Goal: Information Seeking & Learning: Find specific fact

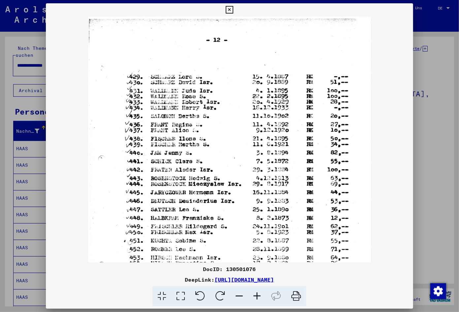
scroll to position [148, 0]
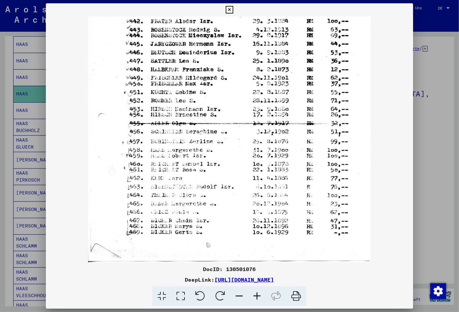
click at [235, 10] on button at bounding box center [230, 9] width 12 height 13
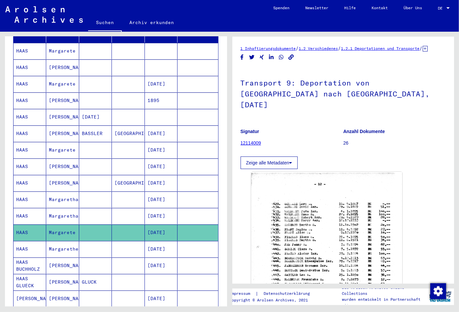
scroll to position [0, 0]
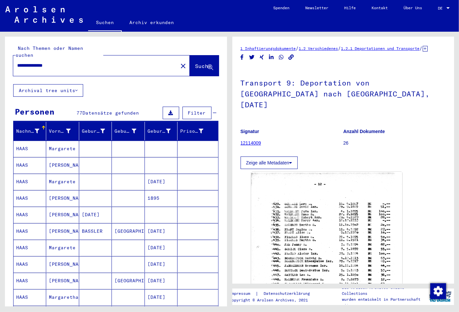
drag, startPoint x: 68, startPoint y: 61, endPoint x: -17, endPoint y: 56, distance: 85.3
click at [17, 62] on input "**********" at bounding box center [95, 65] width 157 height 7
type input "**********"
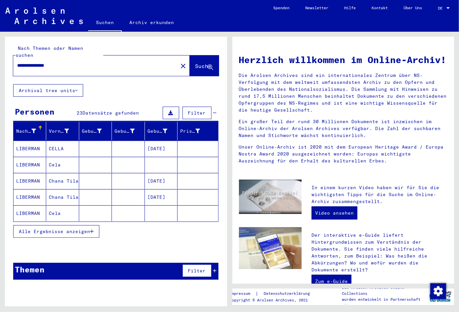
click at [302, 50] on div "Herzlich willkommen im Online-Archiv! Die Arolsen Archives sind ein internation…" at bounding box center [343, 108] width 219 height 122
click at [56, 228] on span "Alle Ergebnisse anzeigen" at bounding box center [54, 231] width 71 height 6
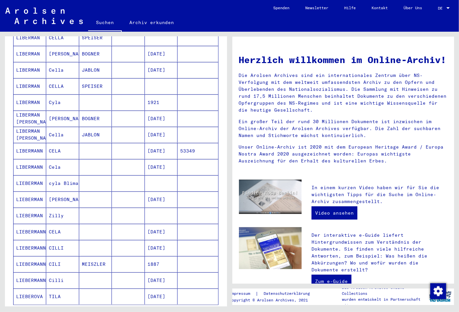
scroll to position [242, 0]
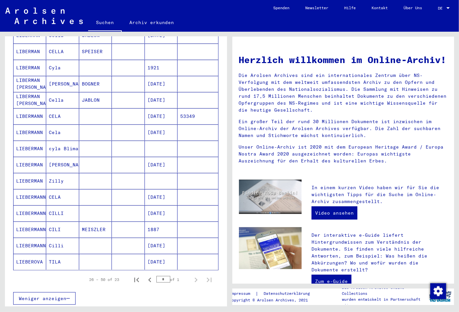
click at [165, 238] on mat-cell "[DATE]" at bounding box center [161, 246] width 33 height 16
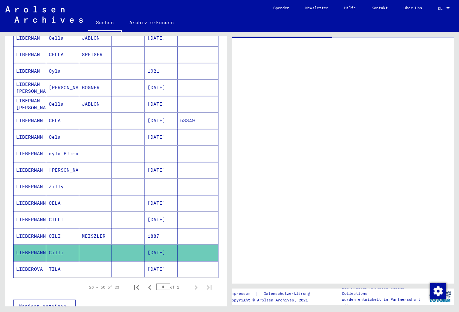
scroll to position [246, 0]
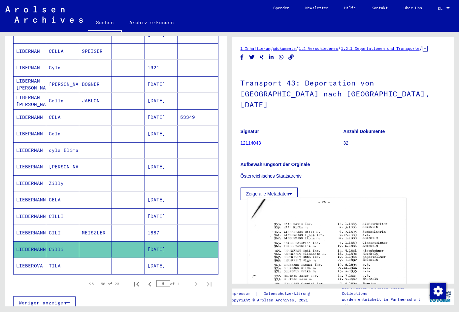
click at [325, 251] on img at bounding box center [326, 306] width 159 height 218
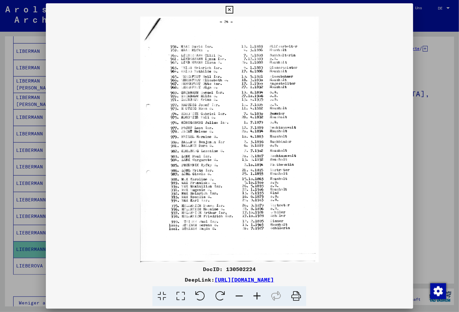
click at [256, 297] on icon at bounding box center [257, 296] width 18 height 20
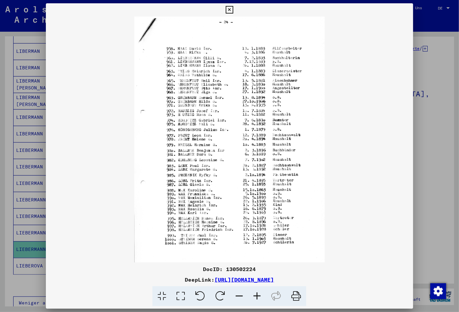
click at [256, 297] on icon at bounding box center [257, 296] width 18 height 20
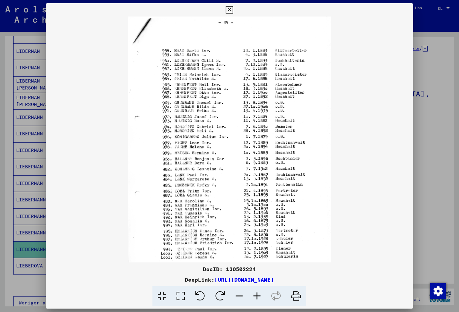
click at [256, 297] on icon at bounding box center [257, 296] width 18 height 20
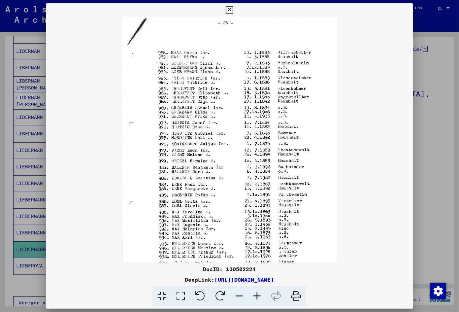
click at [256, 297] on icon at bounding box center [257, 296] width 18 height 20
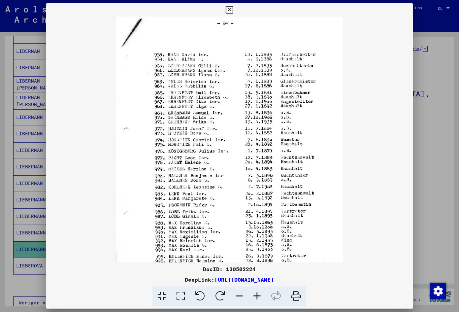
click at [256, 297] on icon at bounding box center [257, 296] width 18 height 20
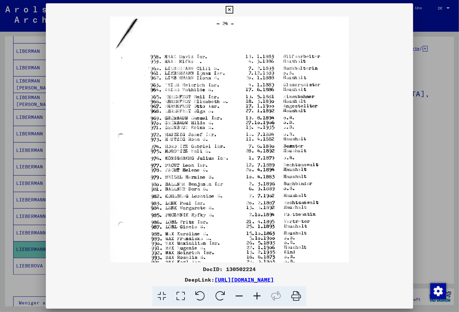
click at [256, 297] on icon at bounding box center [257, 296] width 18 height 20
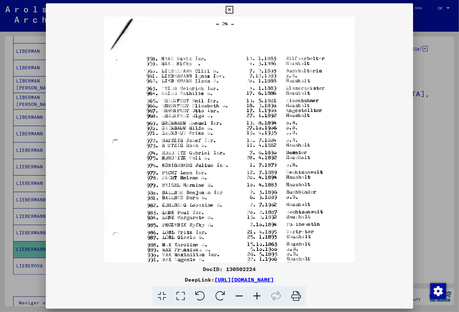
drag, startPoint x: 256, startPoint y: 297, endPoint x: 253, endPoint y: 299, distance: 3.4
click at [253, 299] on icon at bounding box center [257, 296] width 18 height 20
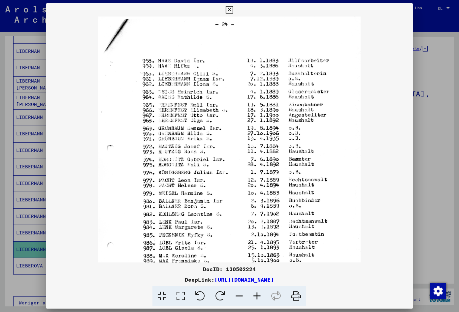
drag, startPoint x: 364, startPoint y: 281, endPoint x: 144, endPoint y: 280, distance: 219.7
click at [144, 280] on div "DeepLink: [URL][DOMAIN_NAME]" at bounding box center [229, 279] width 367 height 8
copy div "[URL][DOMAIN_NAME]"
click at [233, 12] on icon at bounding box center [230, 10] width 8 height 8
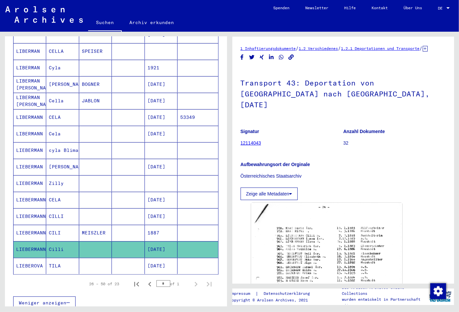
click at [153, 209] on mat-cell "[DATE]" at bounding box center [161, 216] width 33 height 16
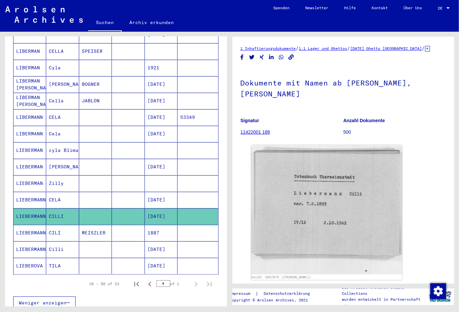
click at [297, 122] on figure "Signatur 11422001 188" at bounding box center [291, 127] width 103 height 30
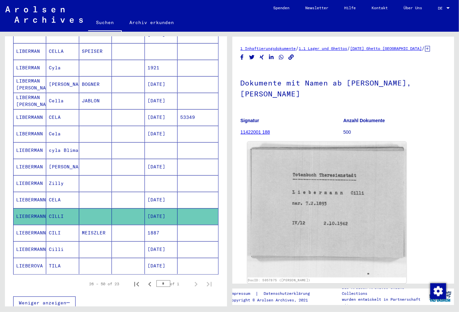
click at [318, 221] on img at bounding box center [326, 210] width 159 height 136
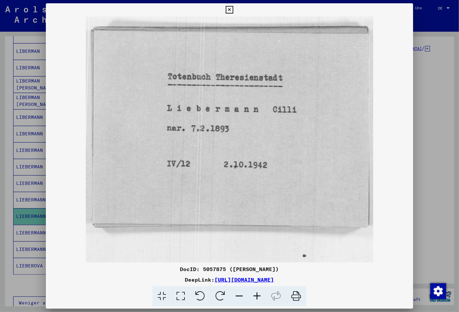
drag, startPoint x: 348, startPoint y: 277, endPoint x: 147, endPoint y: 281, distance: 200.6
click at [147, 281] on div "DeepLink: [URL][DOMAIN_NAME]" at bounding box center [229, 279] width 367 height 8
copy div "[URL][DOMAIN_NAME]"
click at [233, 9] on icon at bounding box center [230, 10] width 8 height 8
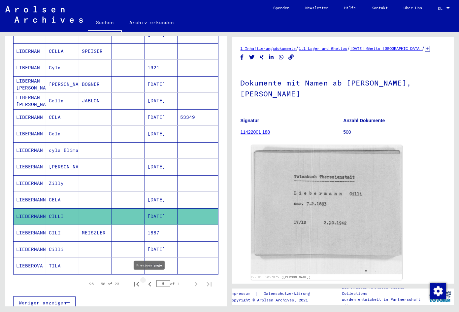
click at [146, 282] on icon "Previous page" at bounding box center [149, 283] width 9 height 9
type input "*"
